Goal: Use online tool/utility

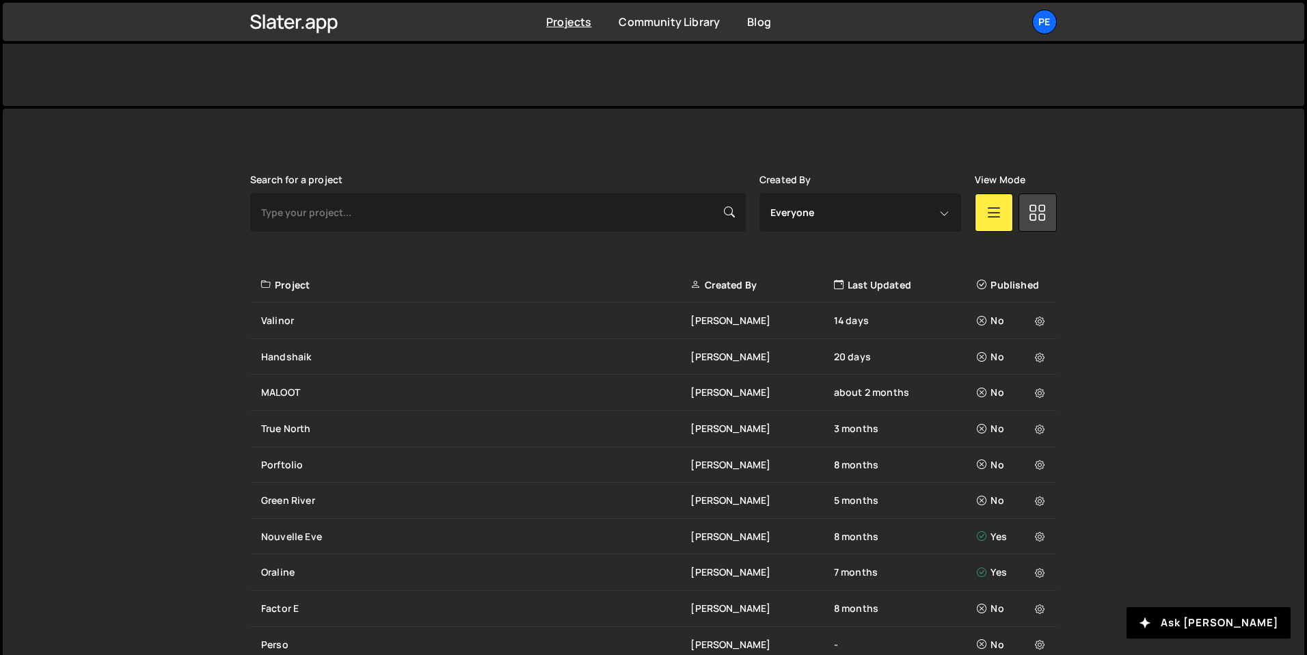
scroll to position [361, 0]
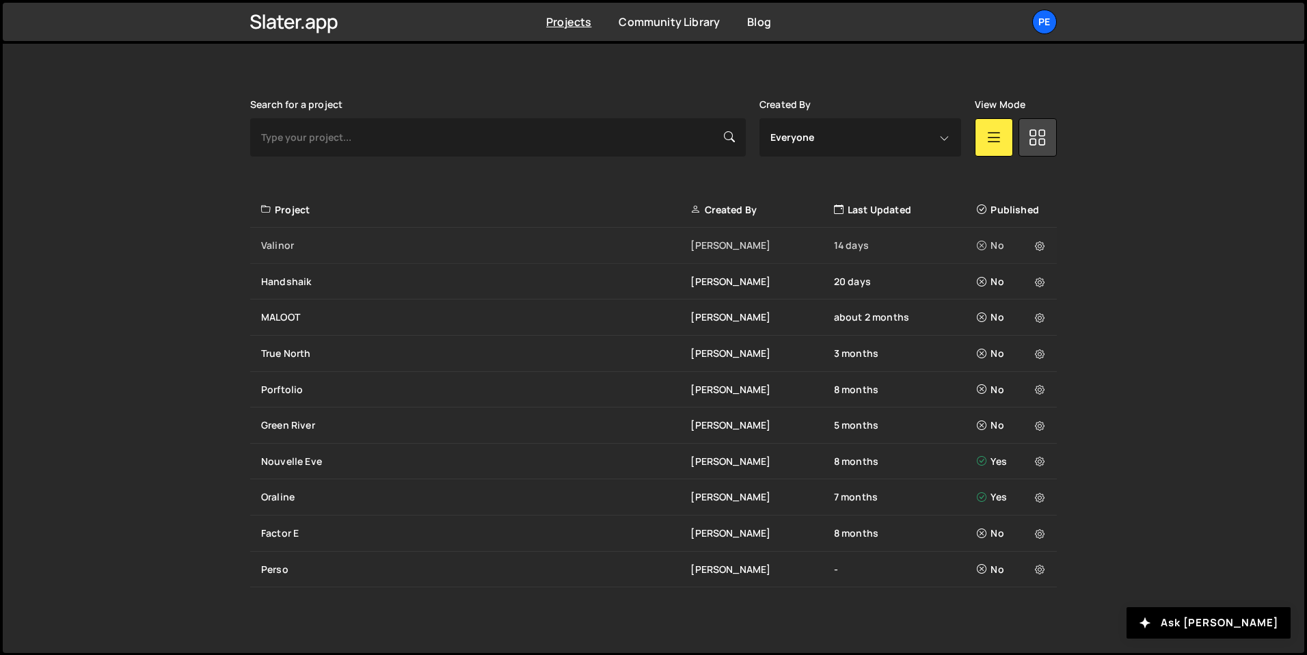
click at [318, 253] on div "Valinor Eliot BESSON 14 days No" at bounding box center [653, 246] width 807 height 36
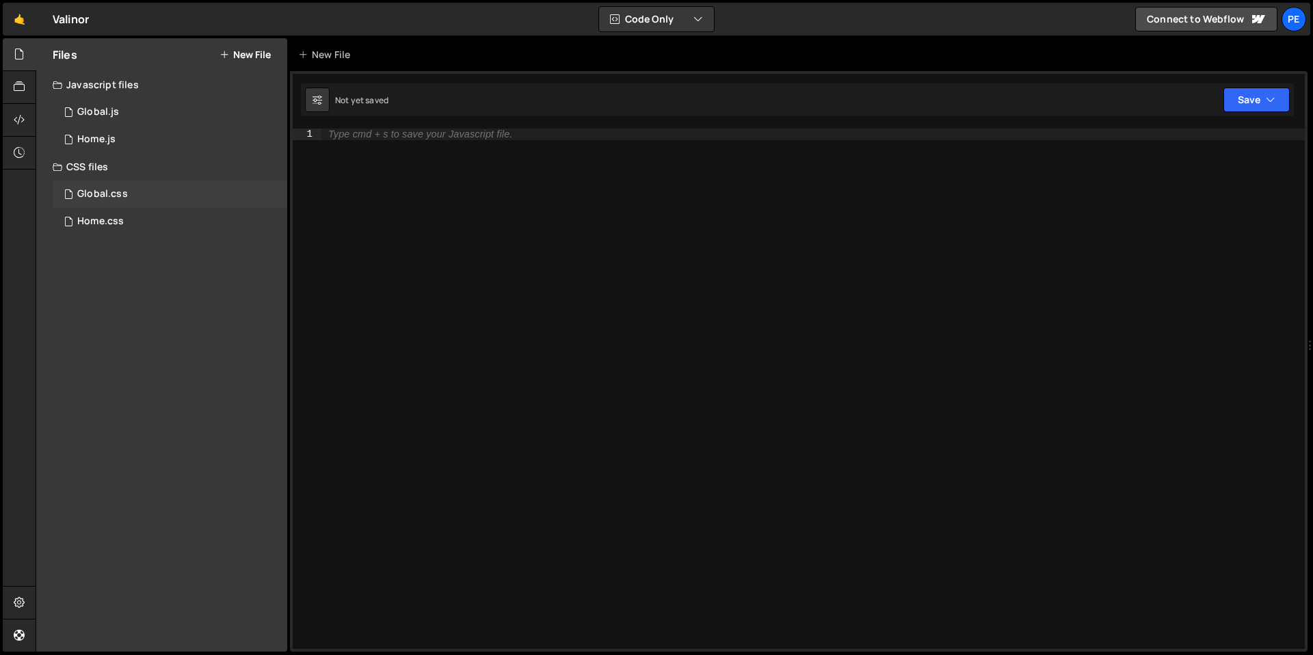
click at [99, 187] on div "Global.css 0" at bounding box center [170, 194] width 235 height 27
click at [148, 220] on div "Home.css 0" at bounding box center [170, 221] width 235 height 27
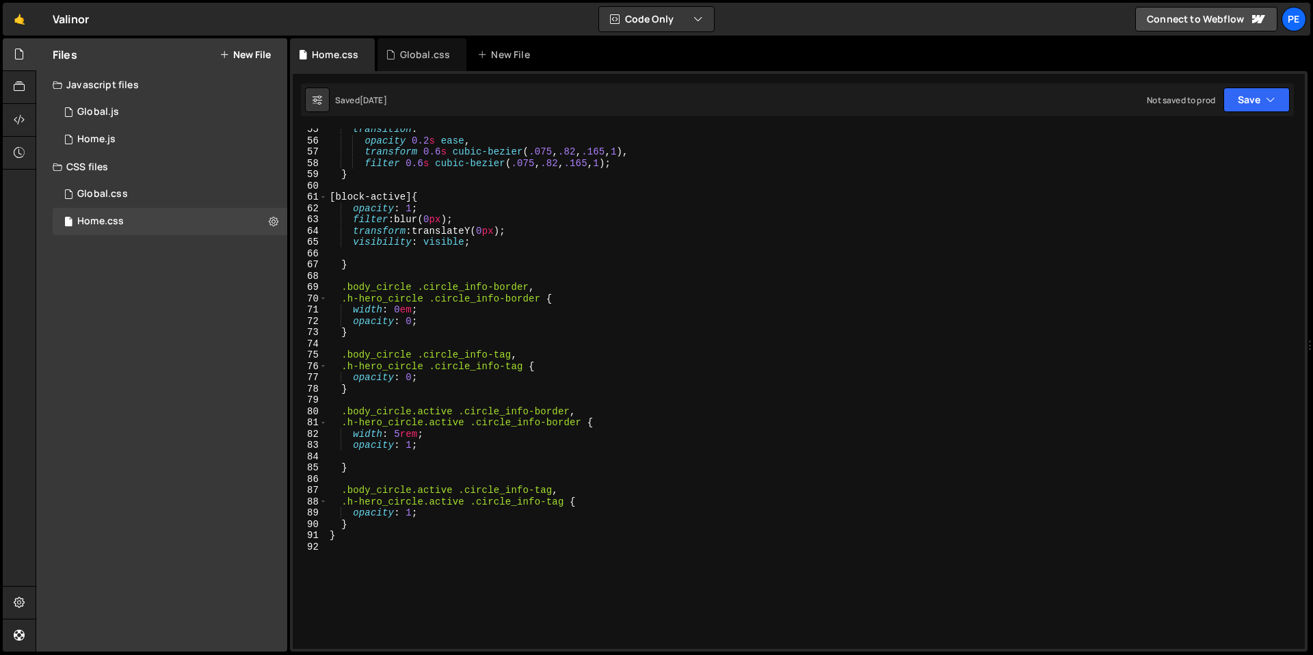
scroll to position [624, 0]
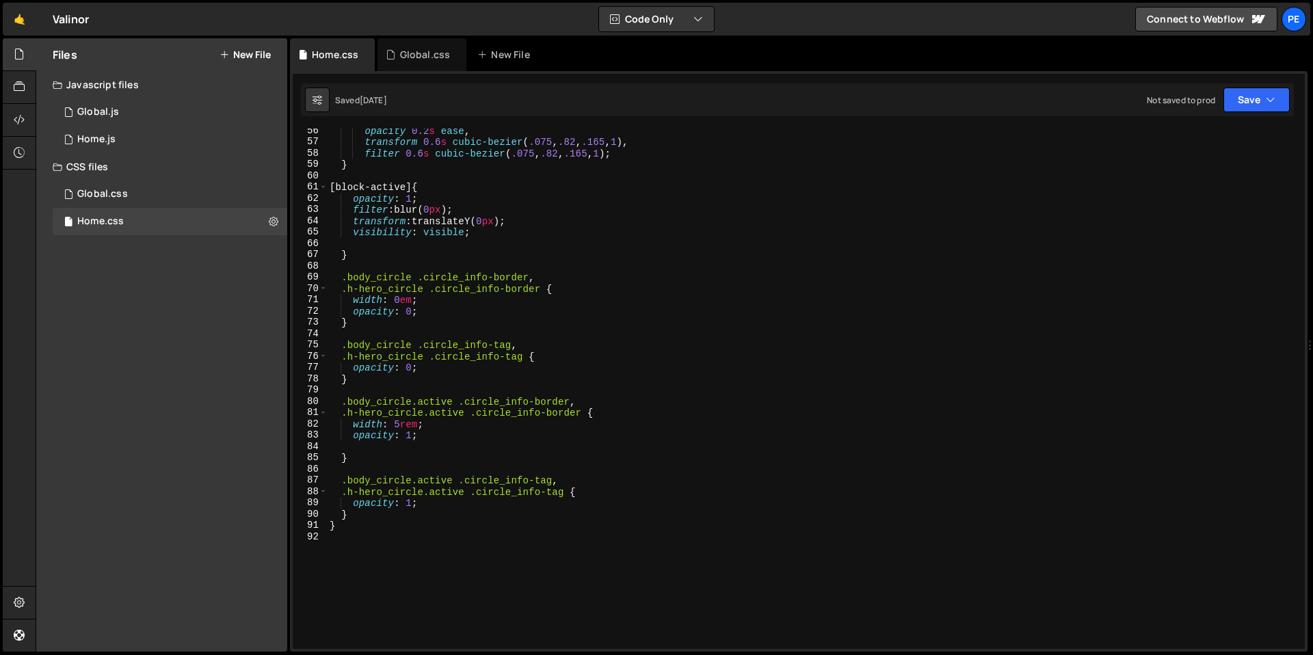
click at [399, 427] on div "opacity 0.2 s ease , transform 0.6 s cubic-bezier ( .075 , .82 , .165 , 1 ), fi…" at bounding box center [813, 396] width 972 height 543
click at [410, 302] on div "opacity 0.2 s ease , transform 0.6 s cubic-bezier ( .075 , .82 , .165 , 1 ), fi…" at bounding box center [813, 396] width 972 height 543
click at [450, 310] on div "opacity 0.2 s ease , transform 0.6 s cubic-bezier ( .075 , .82 , .165 , 1 ), fi…" at bounding box center [813, 396] width 972 height 543
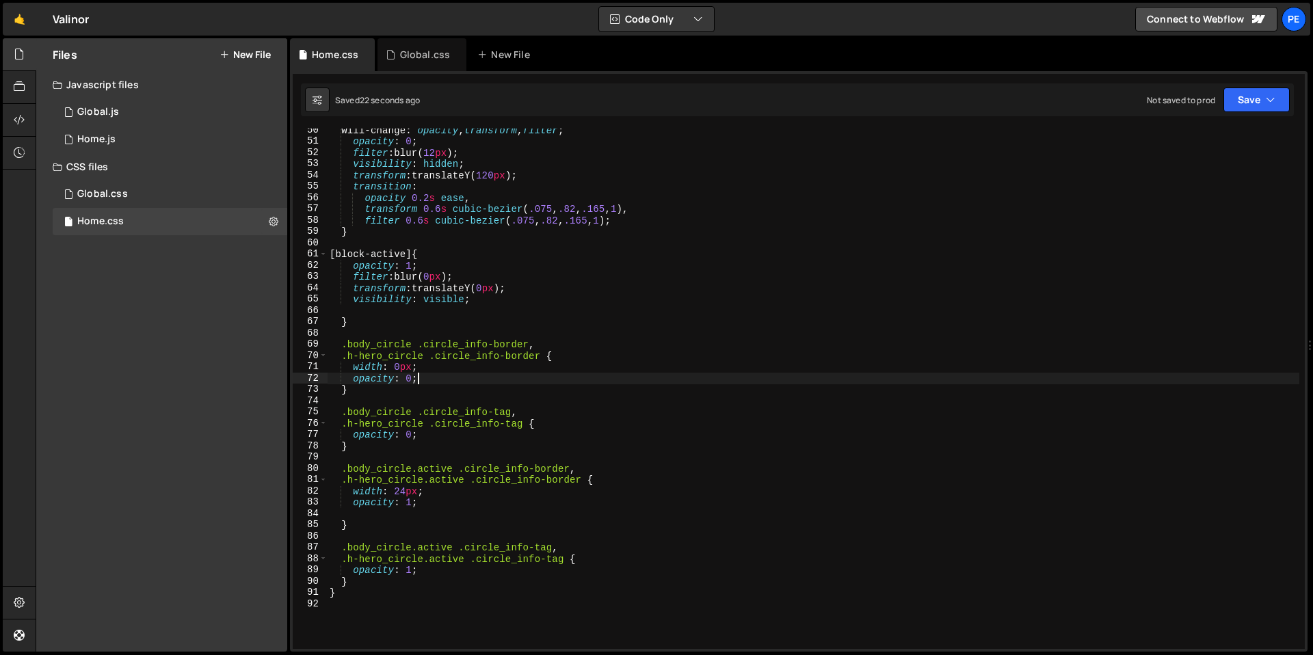
scroll to position [557, 0]
click at [405, 490] on div "will-change : opacity , transform , filter ; opacity : 0 ; filter : blur( 12 px…" at bounding box center [813, 395] width 972 height 543
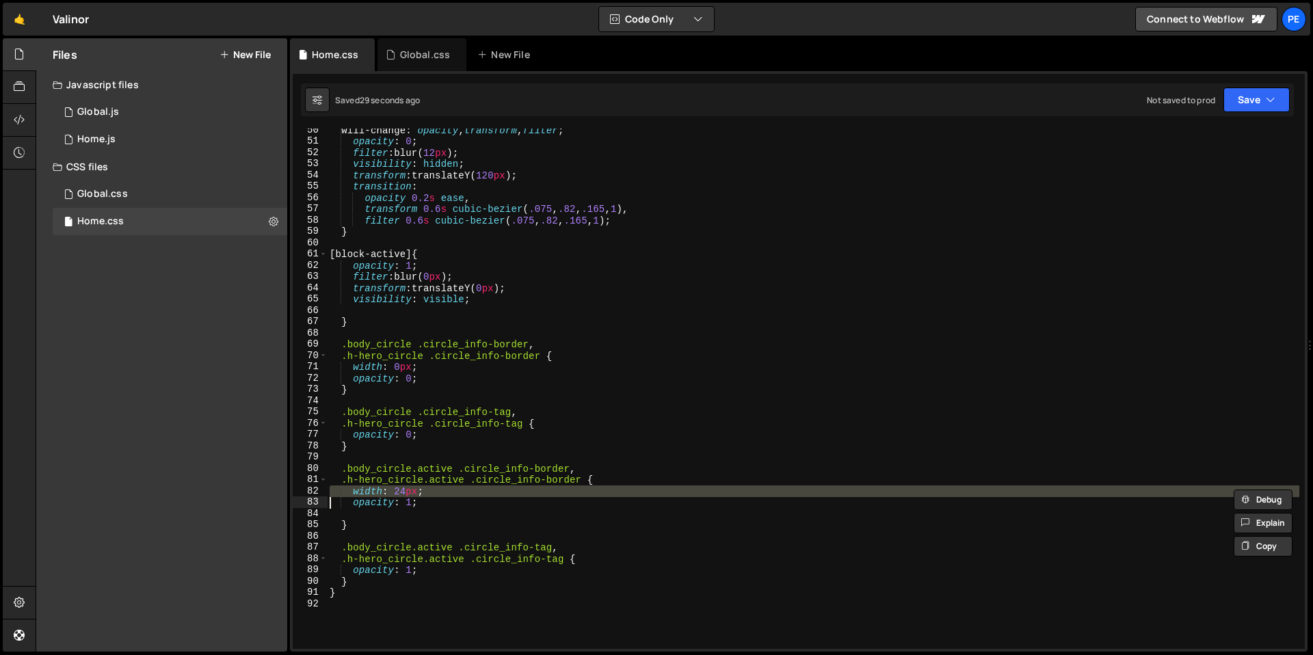
type textarea "width: 24px; opacity: 1;"
click at [116, 136] on div "0 Home.js 0" at bounding box center [170, 139] width 235 height 27
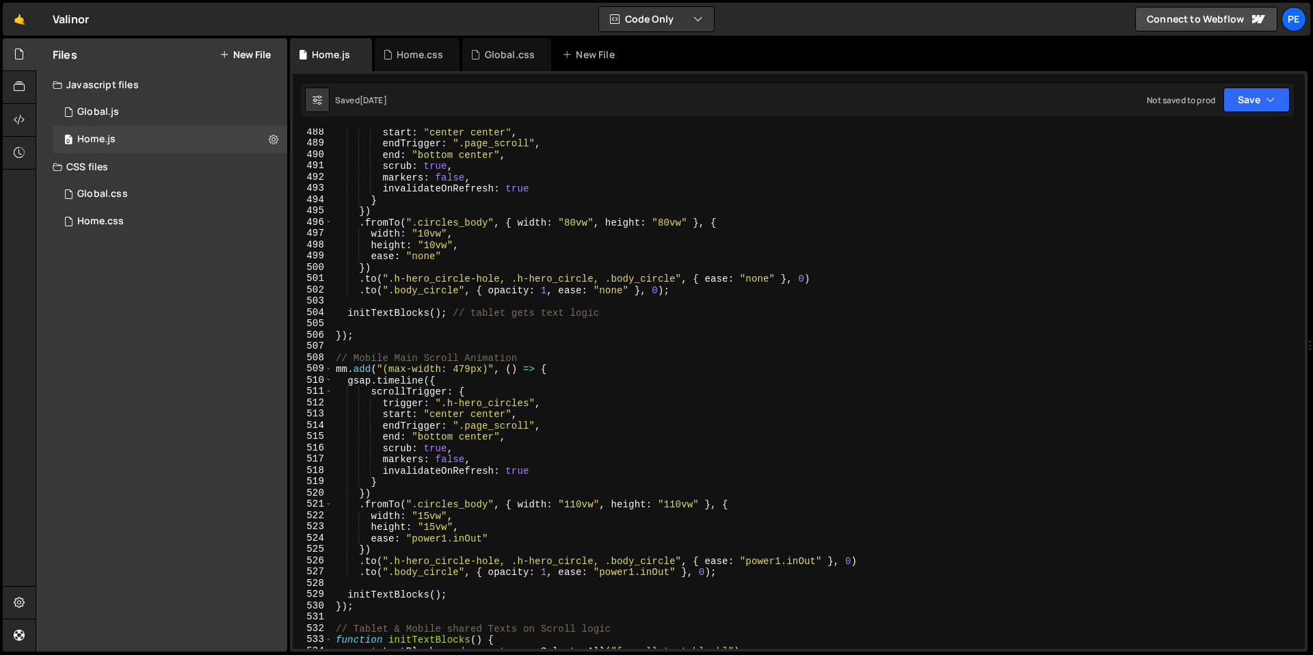
scroll to position [5492, 0]
click at [468, 388] on div "trigger : ".h-hero_circles" , start : "center center" , endTrigger : ".page_scr…" at bounding box center [816, 391] width 966 height 543
click at [429, 521] on div "trigger : ".h-hero_circles" , start : "center center" , endTrigger : ".page_scr…" at bounding box center [816, 391] width 966 height 543
click at [395, 514] on div "trigger : ".h-hero_circles" , start : "center center" , endTrigger : ".page_scr…" at bounding box center [816, 391] width 966 height 543
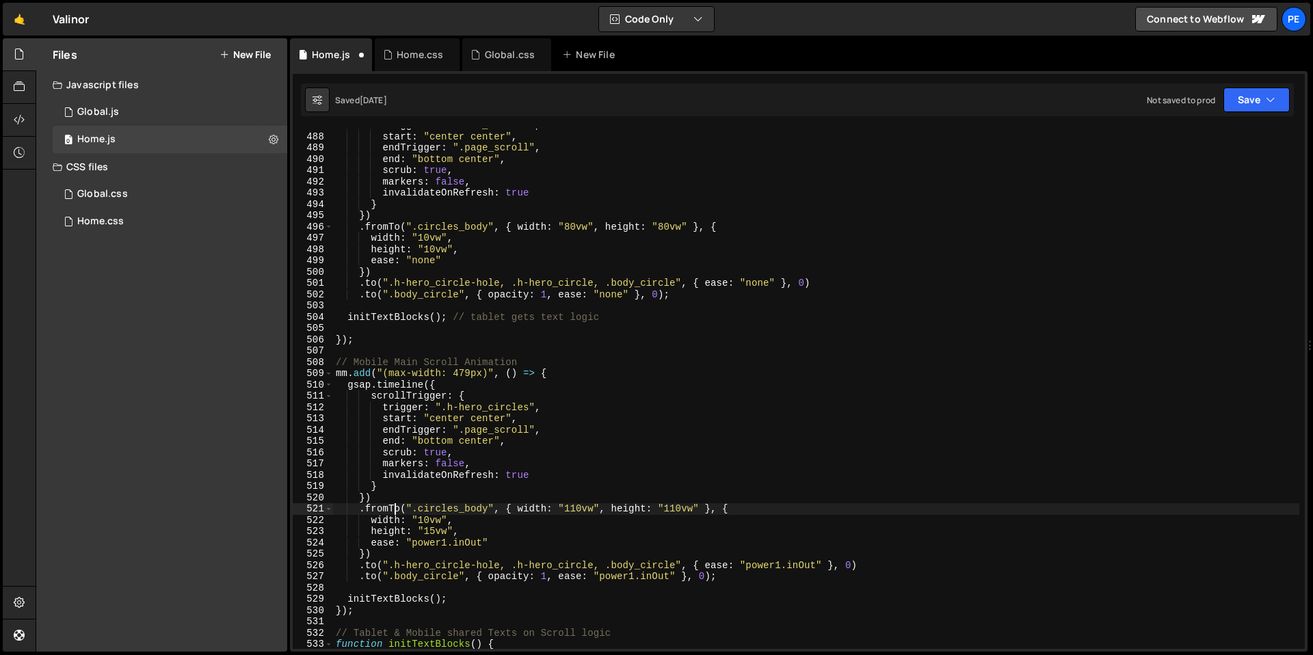
click at [432, 531] on div "trigger : ".h-hero_circles" , start : "center center" , endTrigger : ".page_scr…" at bounding box center [816, 391] width 966 height 543
click at [538, 437] on div "trigger : ".h-hero_circles" , start : "center center" , endTrigger : ".page_scr…" at bounding box center [816, 391] width 966 height 543
type textarea "end: "bottom center","
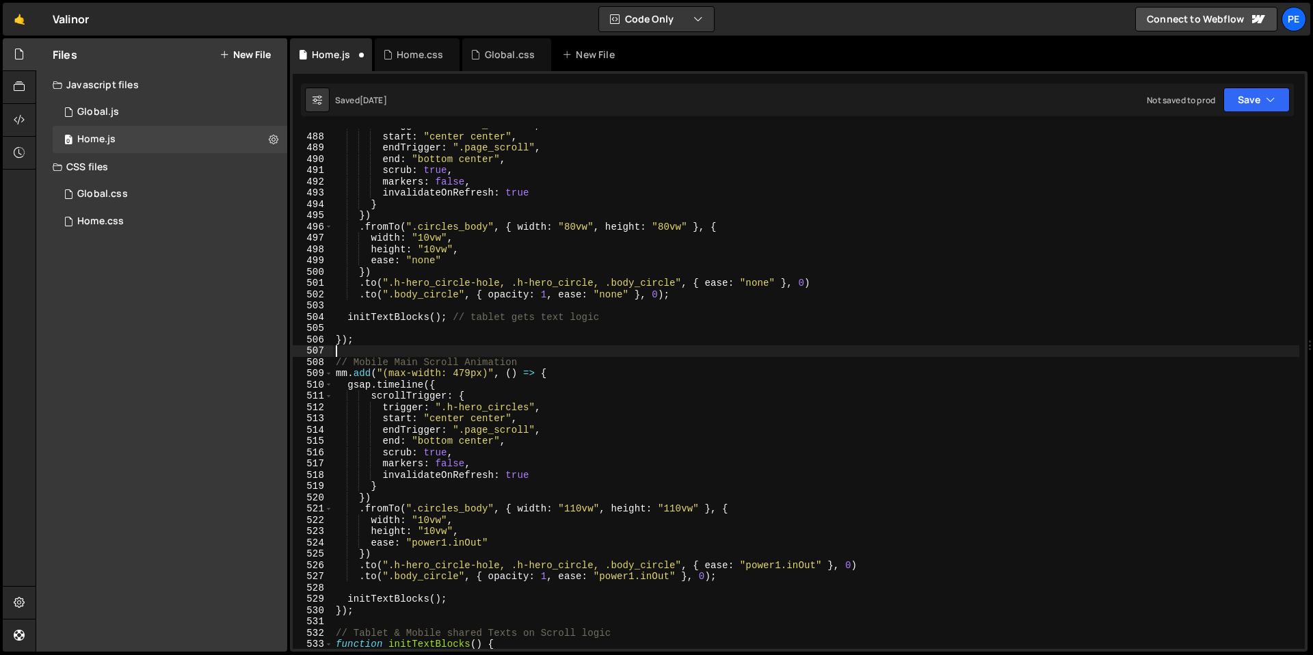
click at [495, 349] on div "trigger : ".h-hero_circles" , start : "center center" , endTrigger : ".page_scr…" at bounding box center [816, 391] width 966 height 543
click at [496, 60] on div "Global.css" at bounding box center [510, 55] width 51 height 14
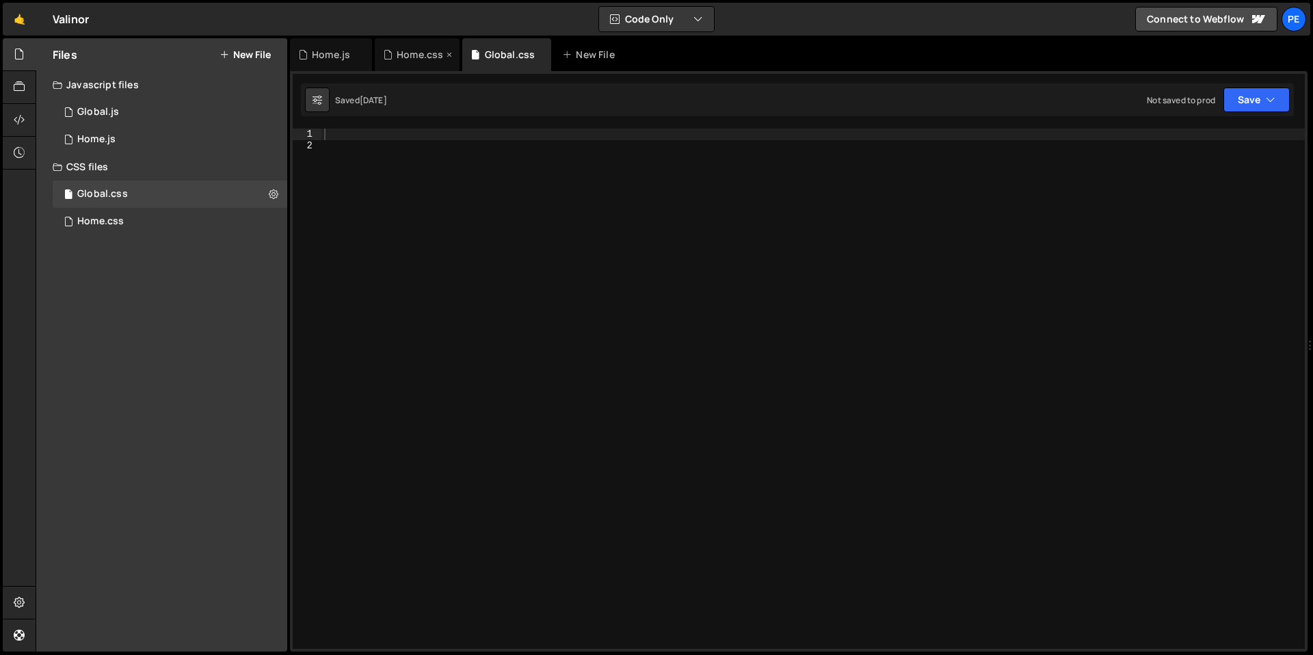
click at [421, 52] on div "Home.css" at bounding box center [420, 55] width 46 height 14
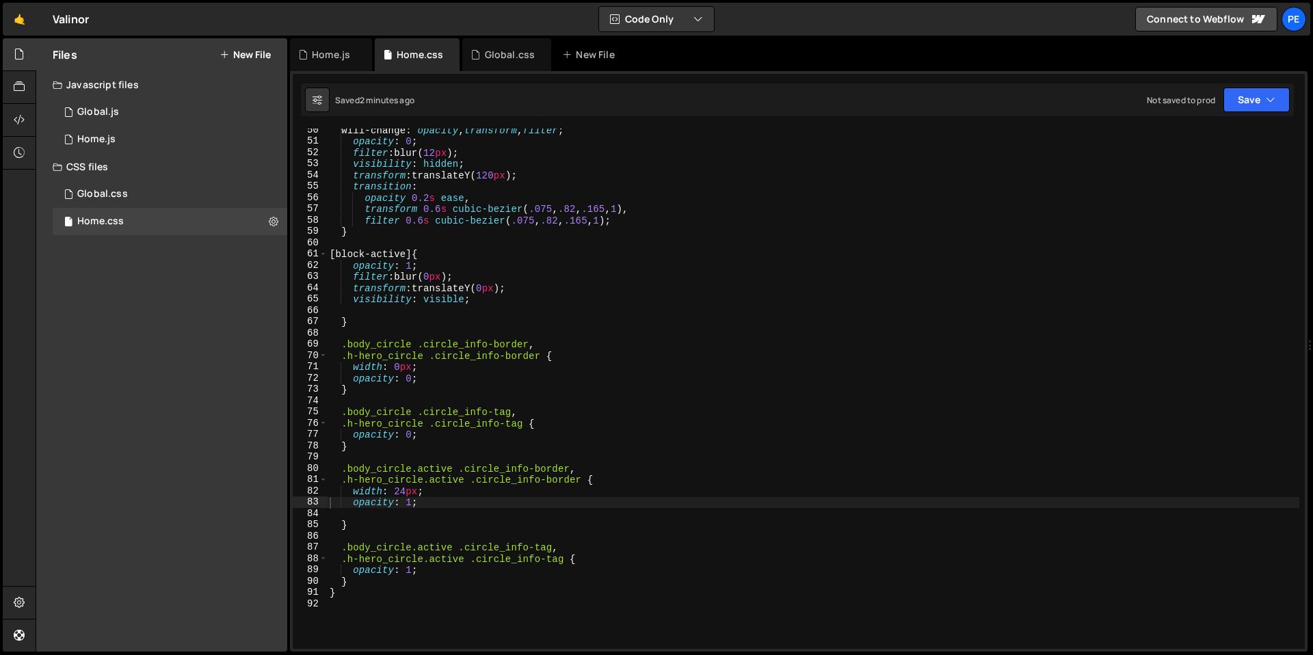
click at [407, 490] on div "will-change : opacity , transform , filter ; opacity : 0 ; filter : blur( 12 px…" at bounding box center [813, 395] width 972 height 543
click at [462, 447] on div "will-change : opacity , transform , filter ; opacity : 0 ; filter : blur( 12 px…" at bounding box center [813, 395] width 972 height 543
type textarea "}"
